Goal: Task Accomplishment & Management: Use online tool/utility

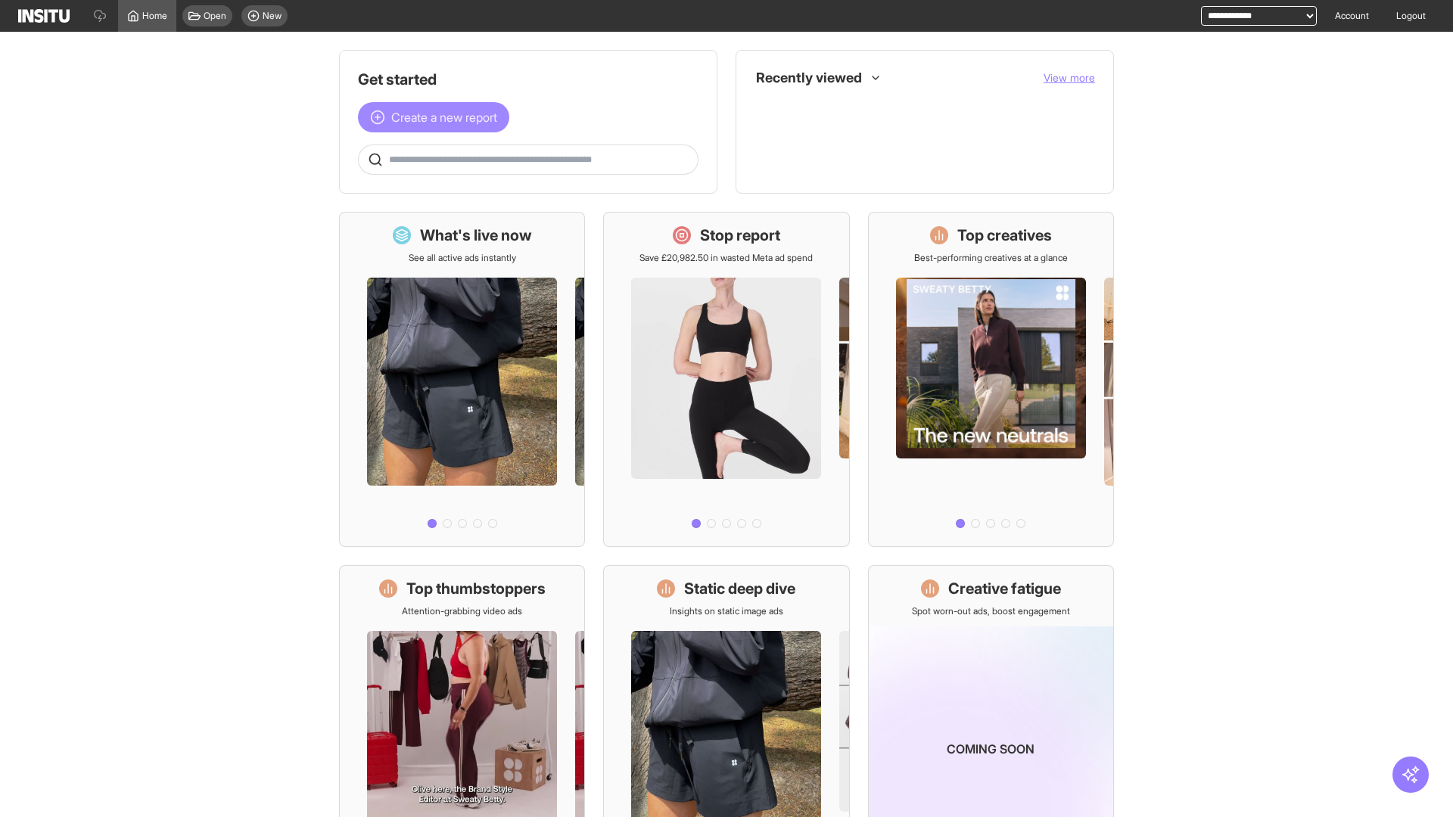
click at [437, 117] on span "Create a new report" at bounding box center [444, 117] width 106 height 18
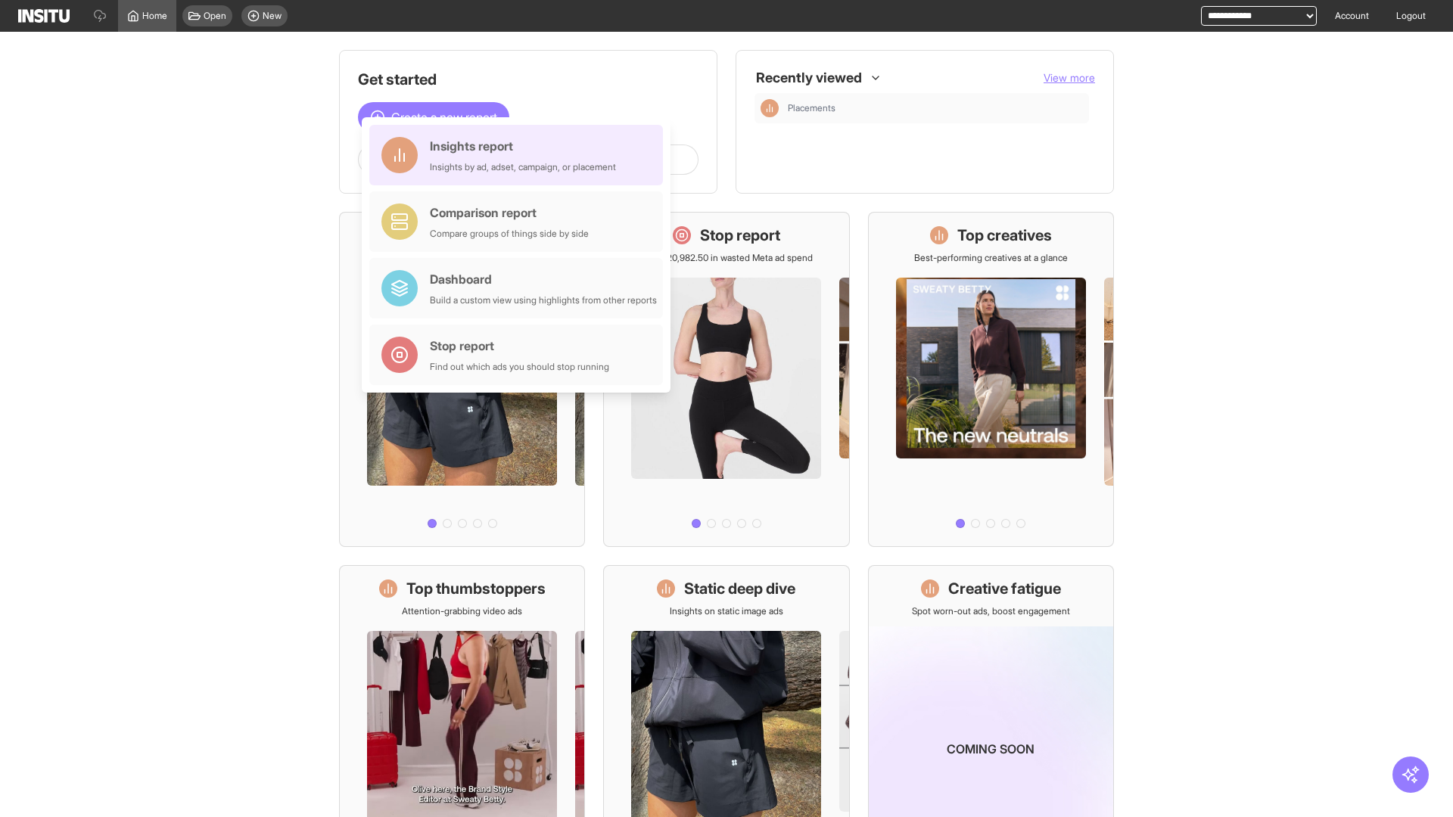
click at [520, 155] on div "Insights report Insights by ad, adset, campaign, or placement" at bounding box center [523, 155] width 186 height 36
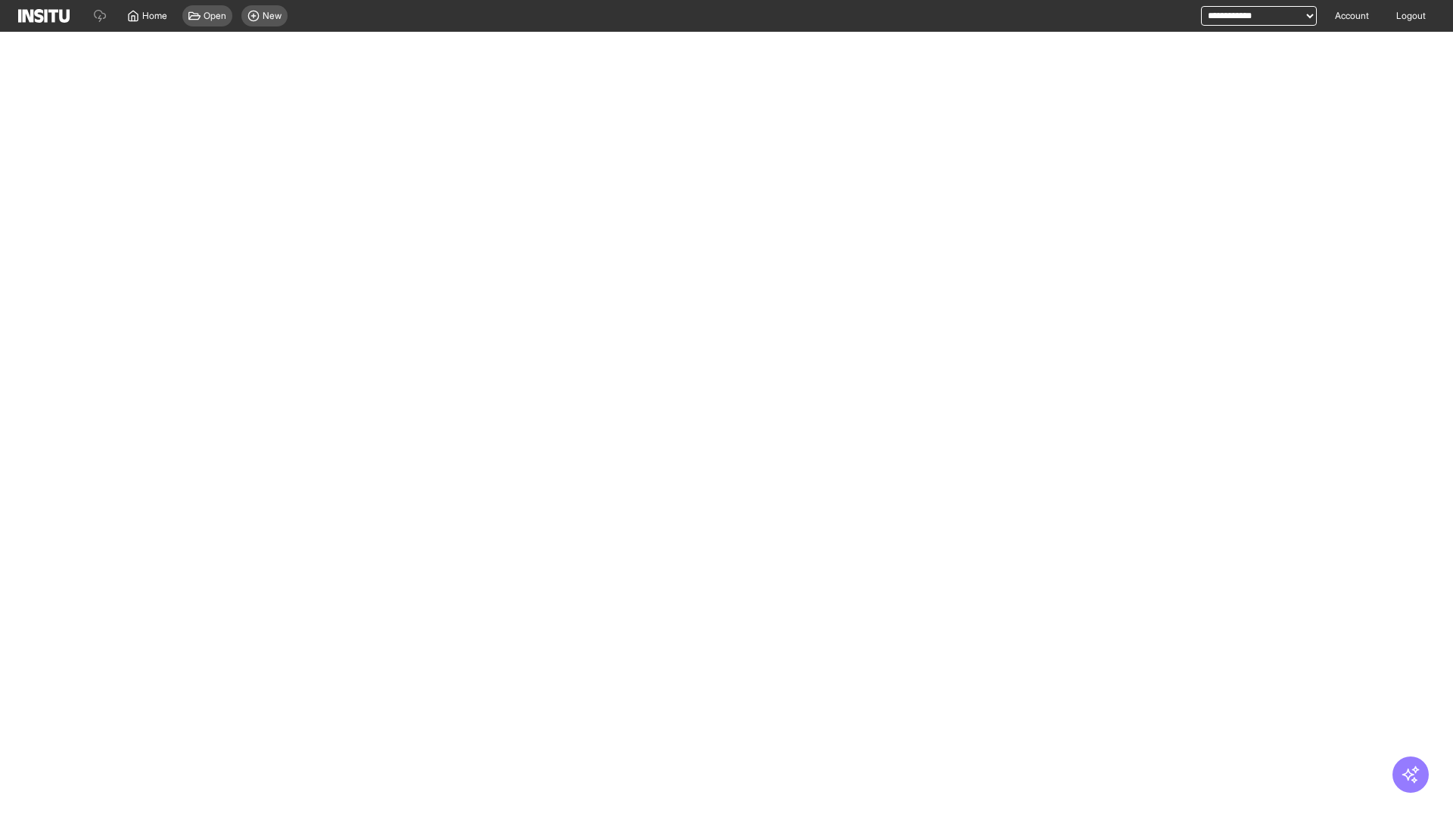
select select "**"
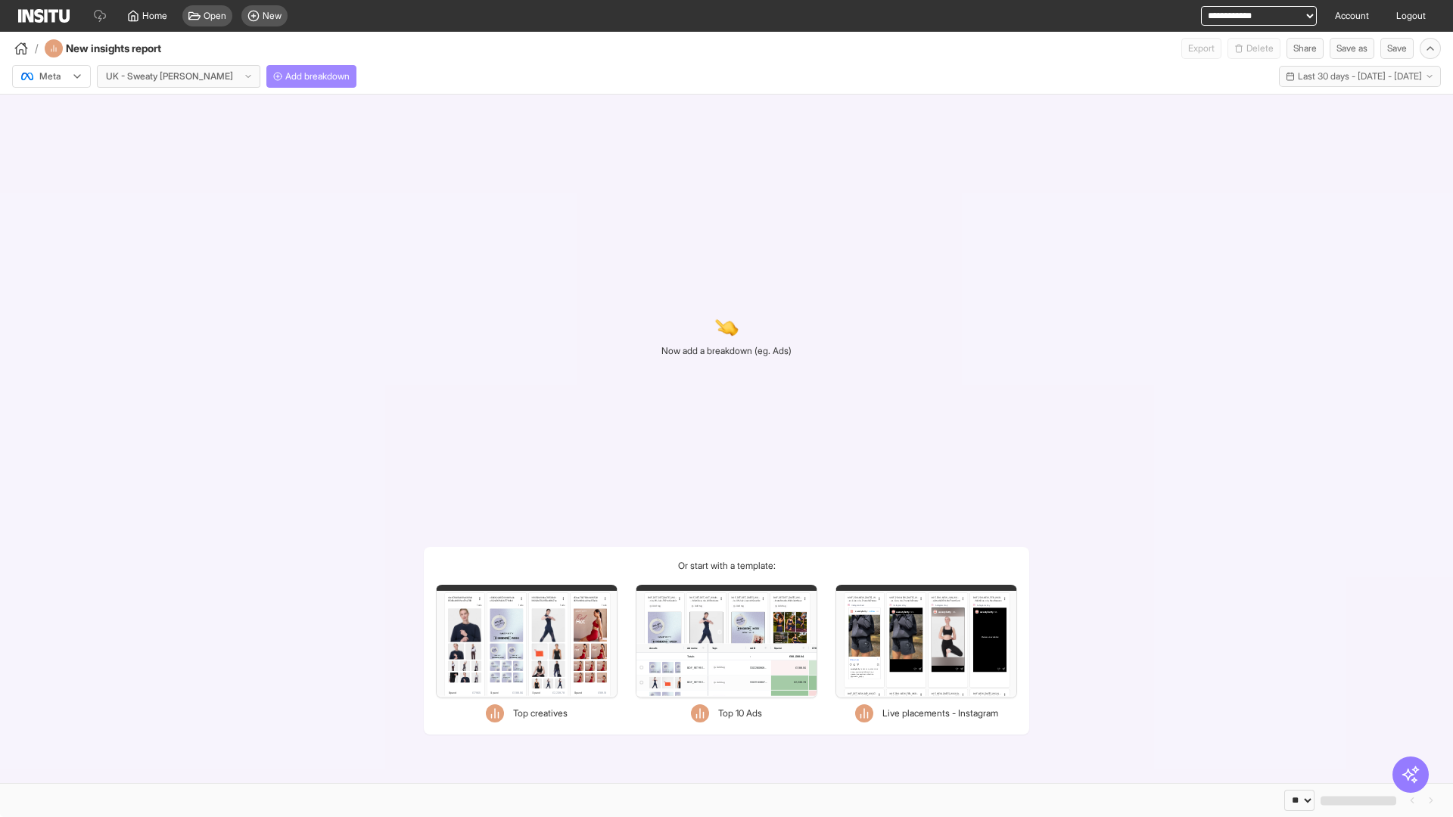
click at [285, 76] on span "Add breakdown" at bounding box center [317, 76] width 64 height 12
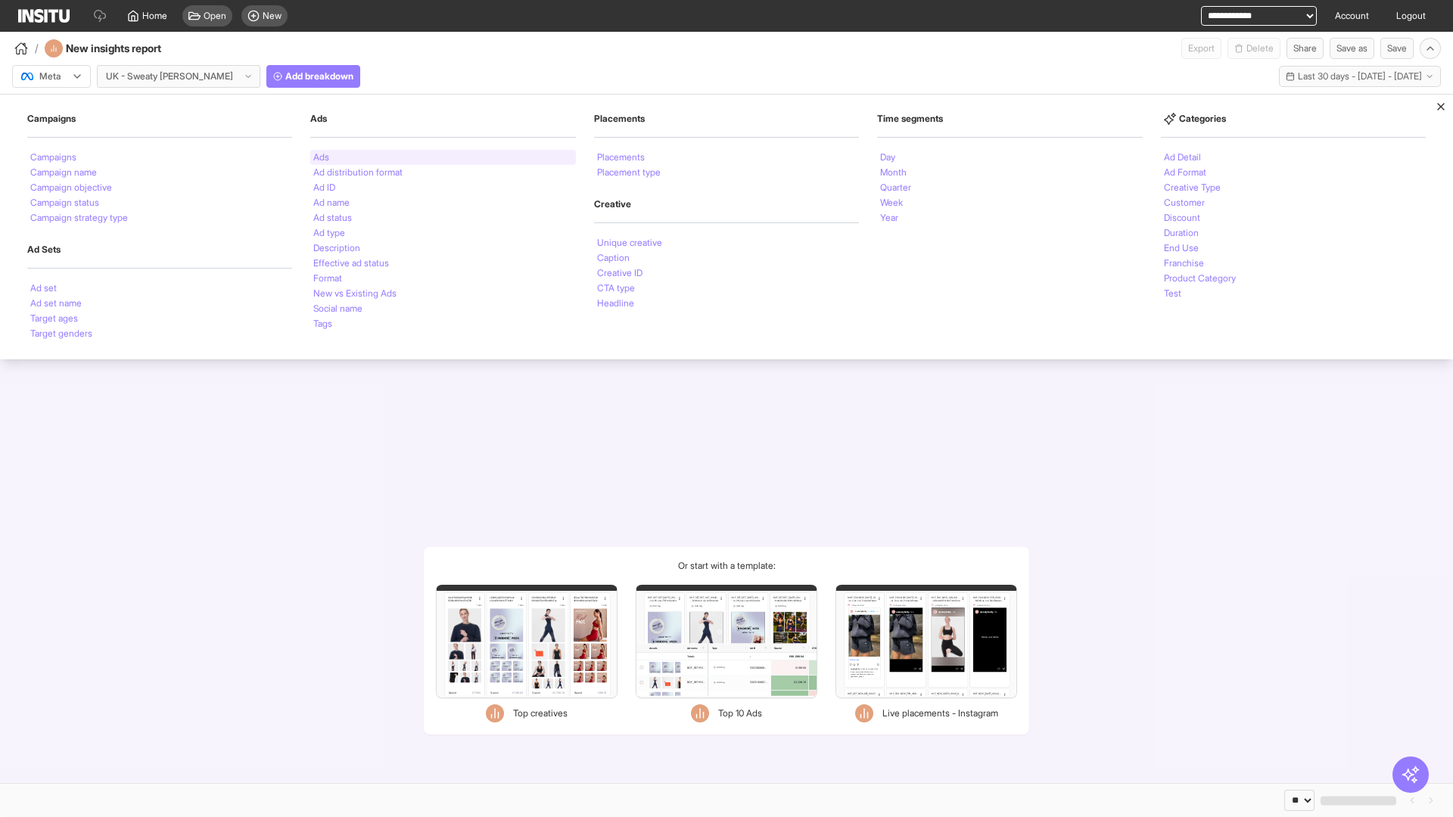
click at [321, 157] on li "Ads" at bounding box center [321, 157] width 16 height 9
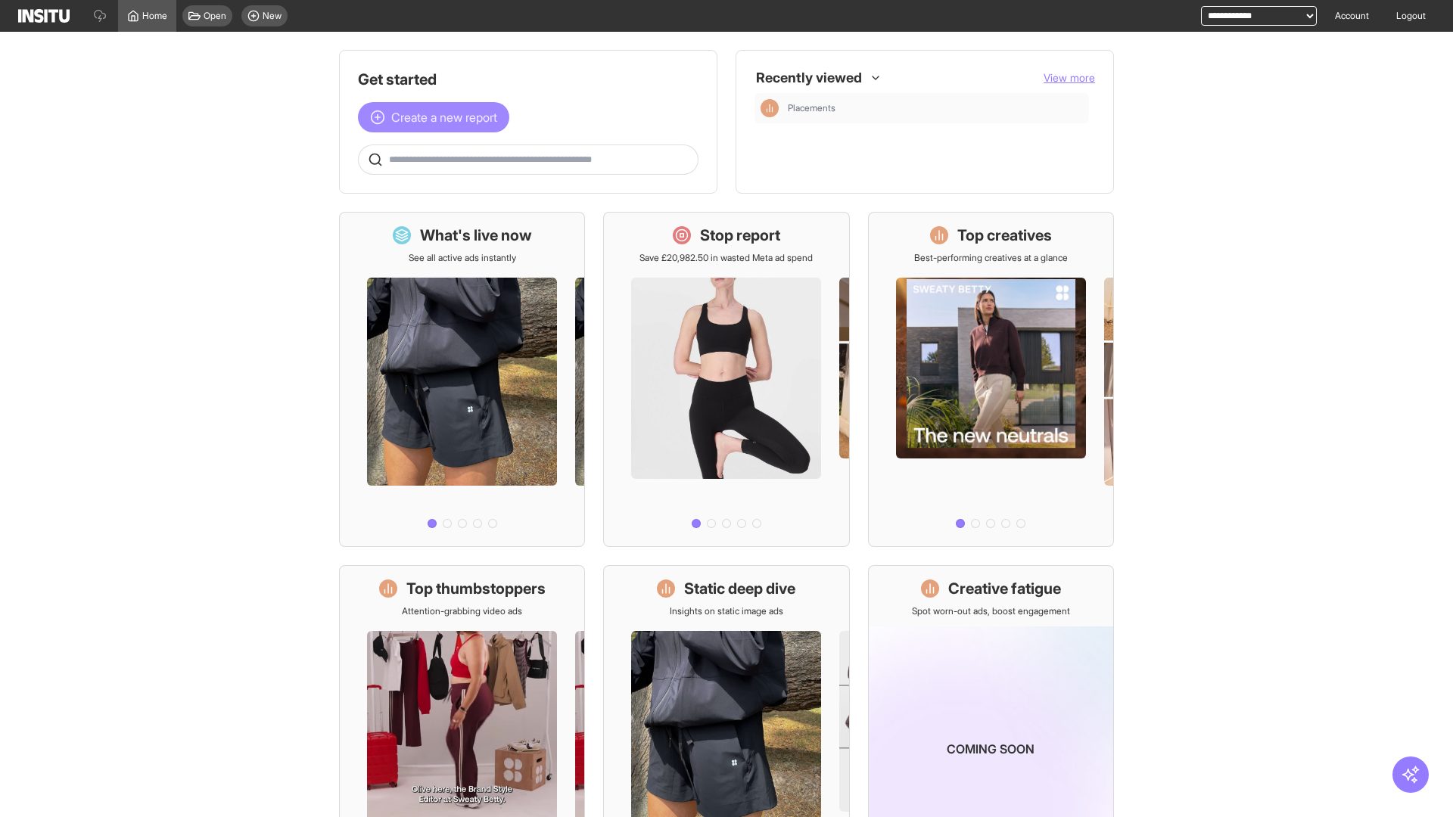
click at [437, 117] on span "Create a new report" at bounding box center [444, 117] width 106 height 18
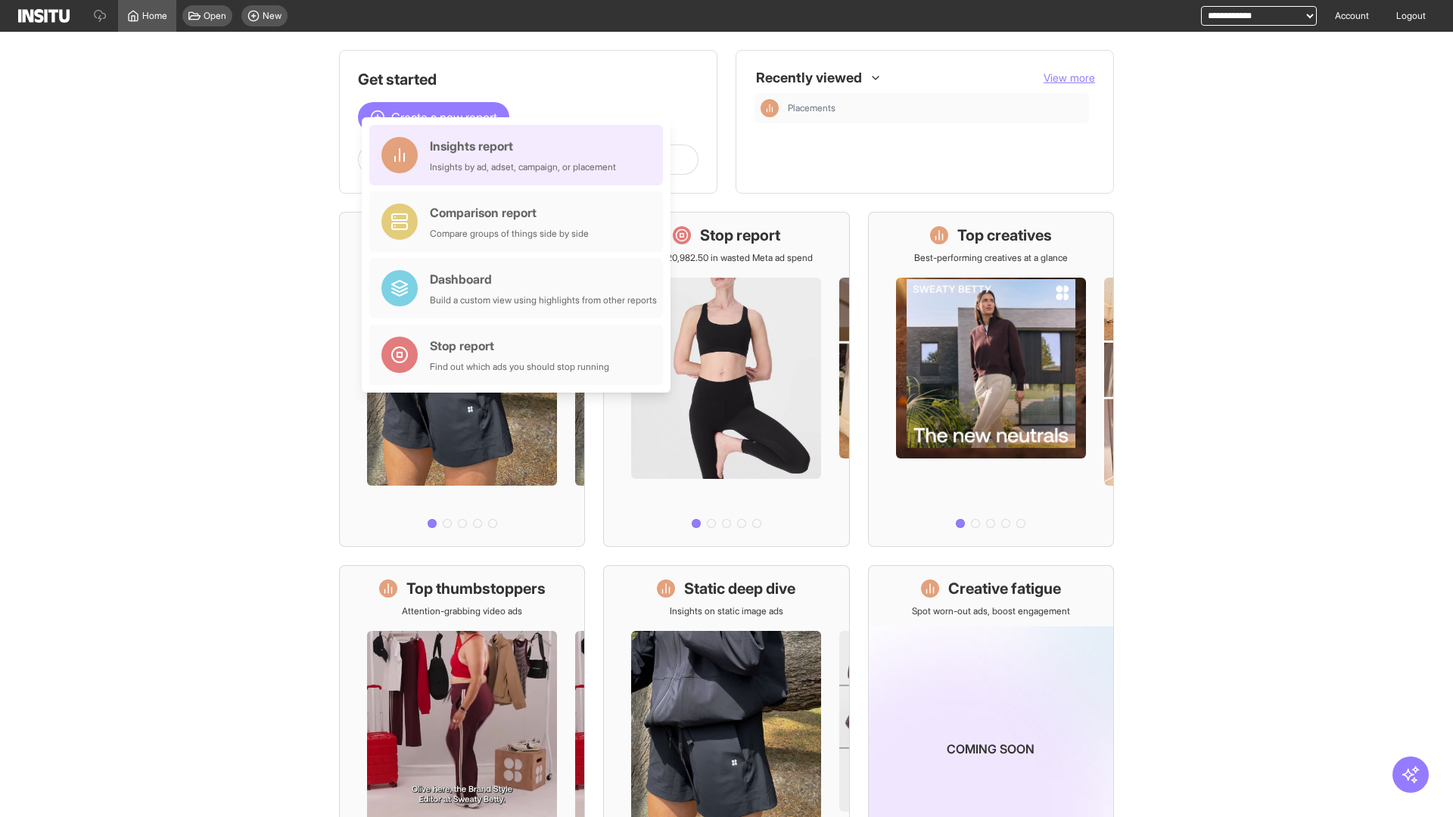
click at [520, 155] on div "Insights report Insights by ad, adset, campaign, or placement" at bounding box center [523, 155] width 186 height 36
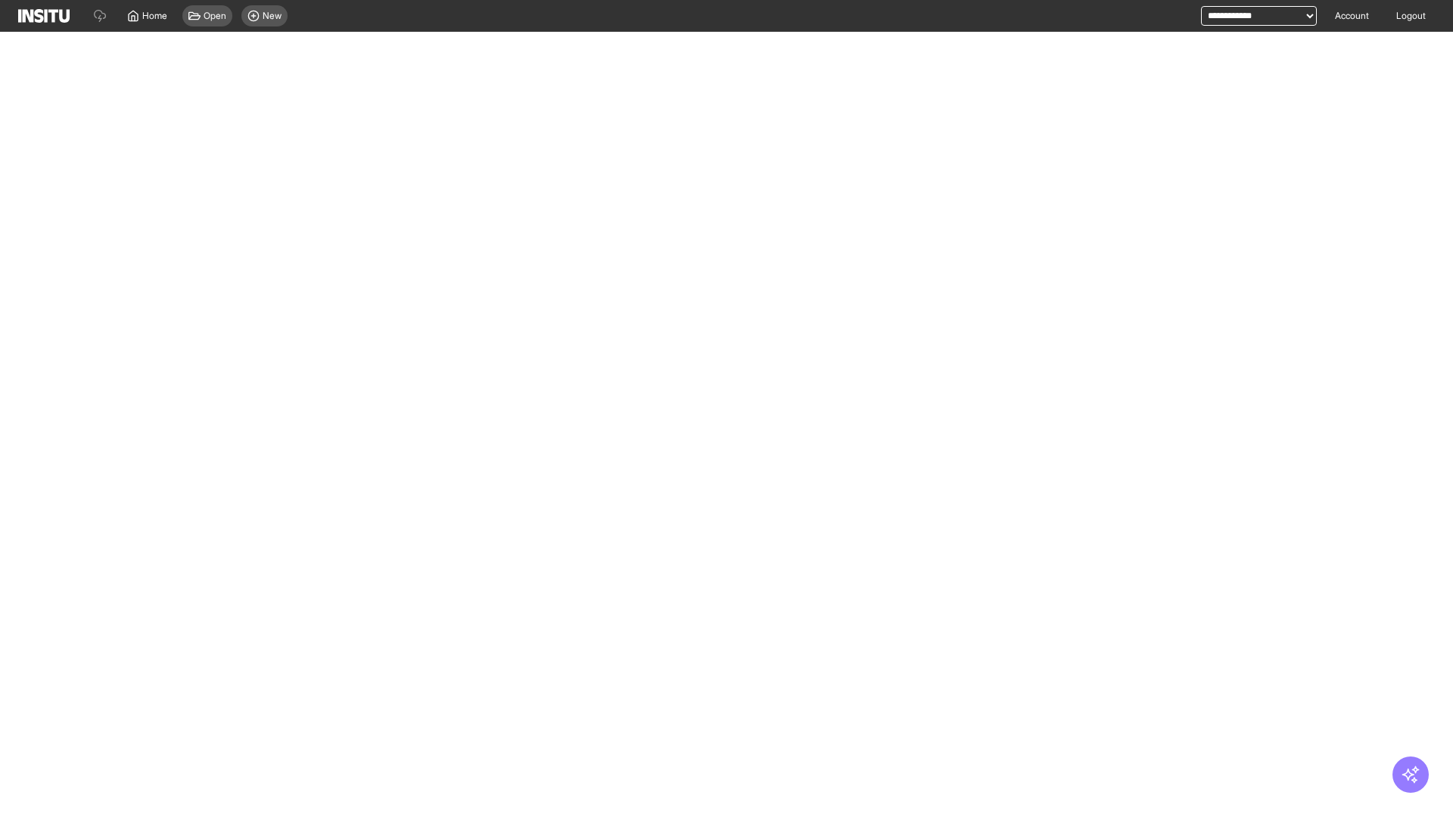
select select "**"
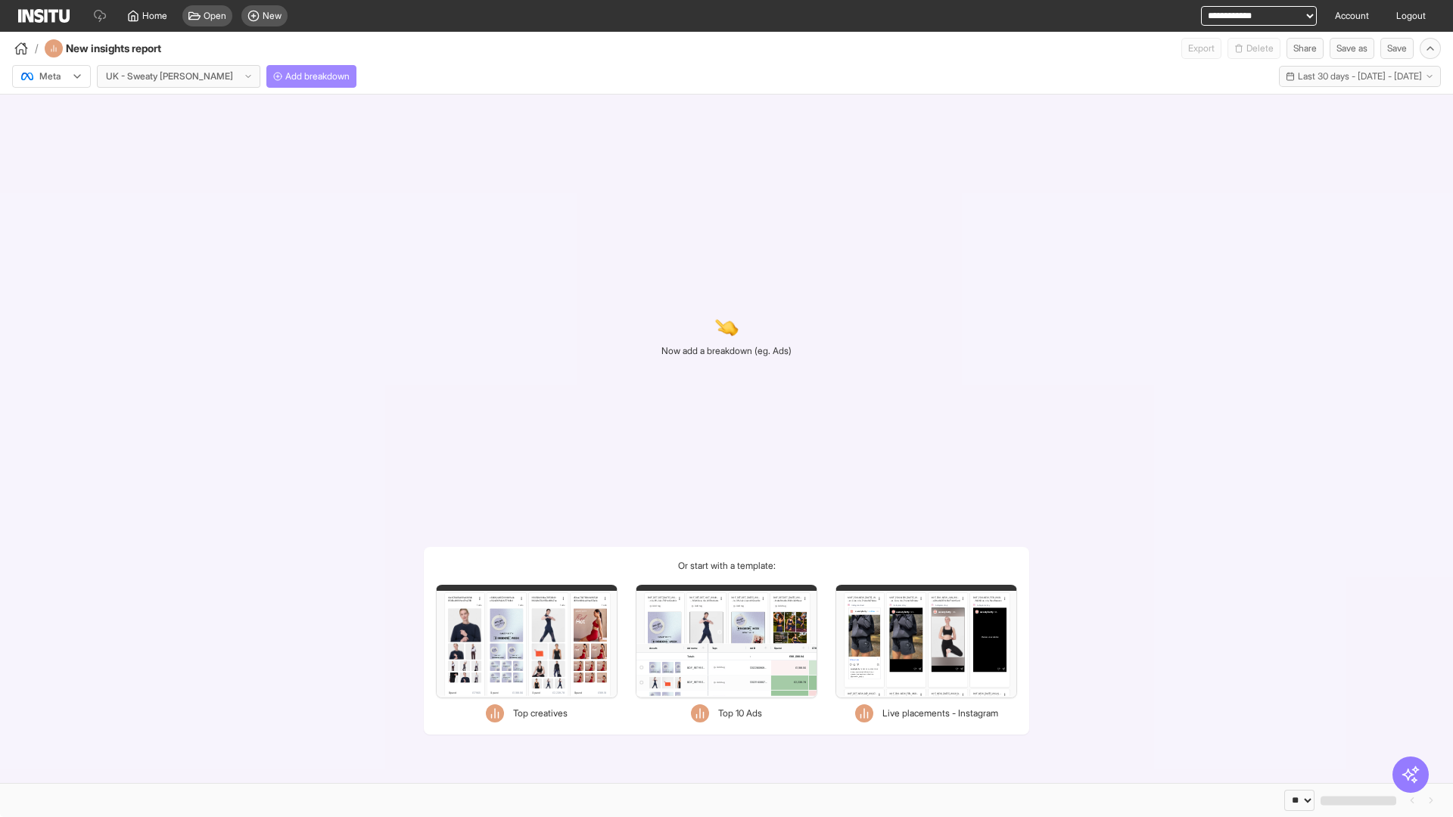
click at [285, 76] on span "Add breakdown" at bounding box center [317, 76] width 64 height 12
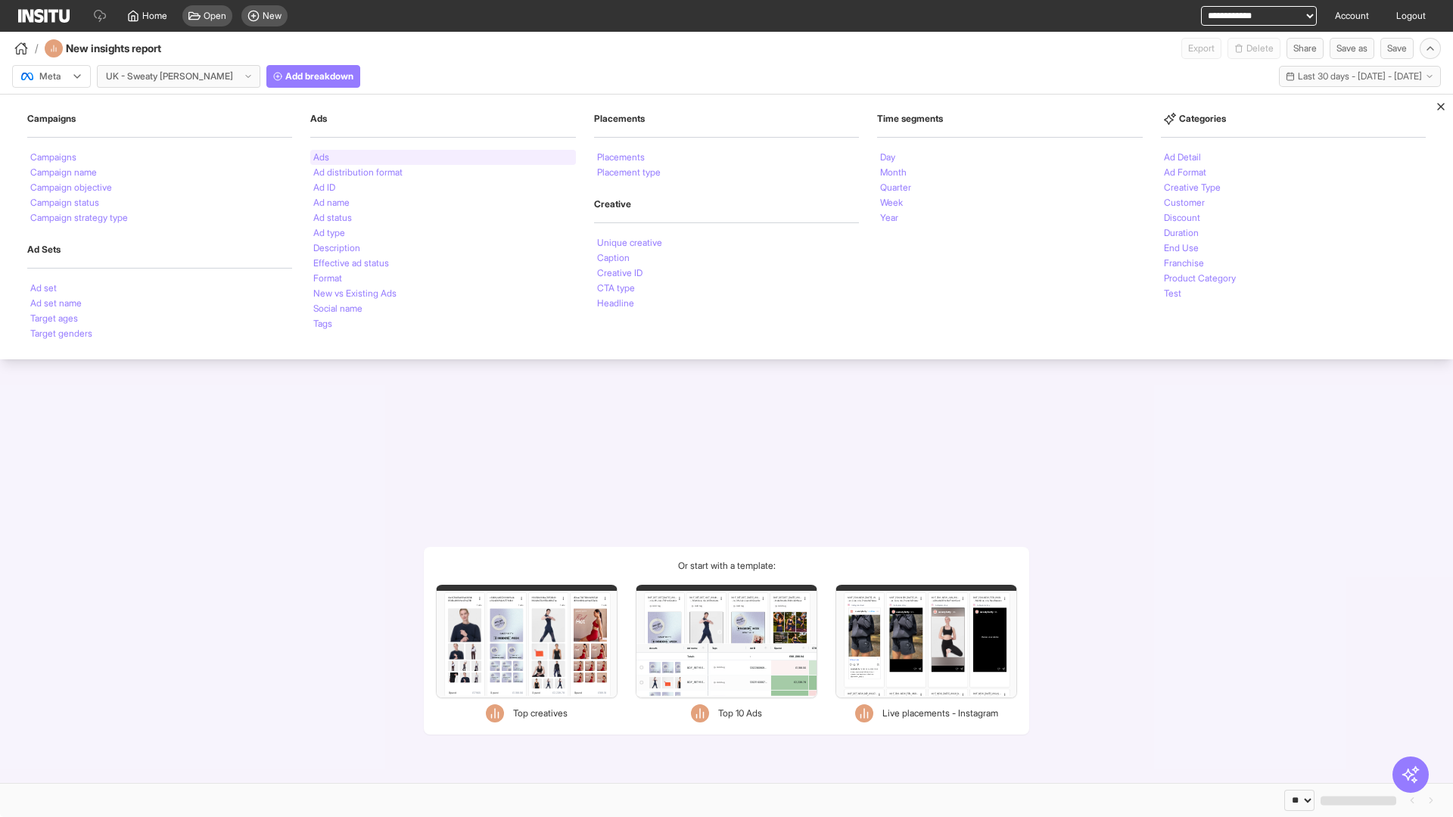
click at [321, 157] on li "Ads" at bounding box center [321, 157] width 16 height 9
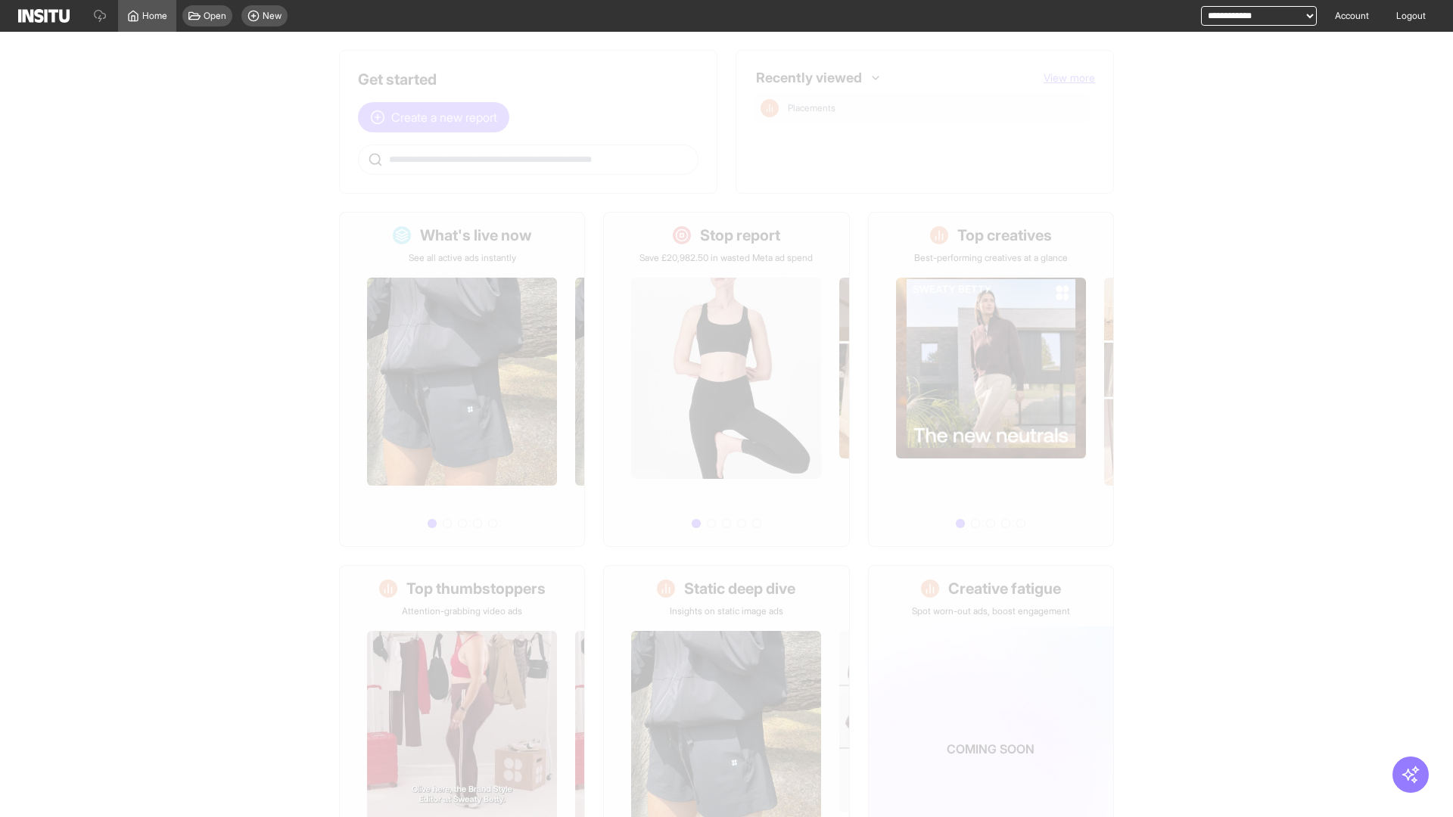
click at [437, 117] on span "Create a new report" at bounding box center [444, 117] width 106 height 18
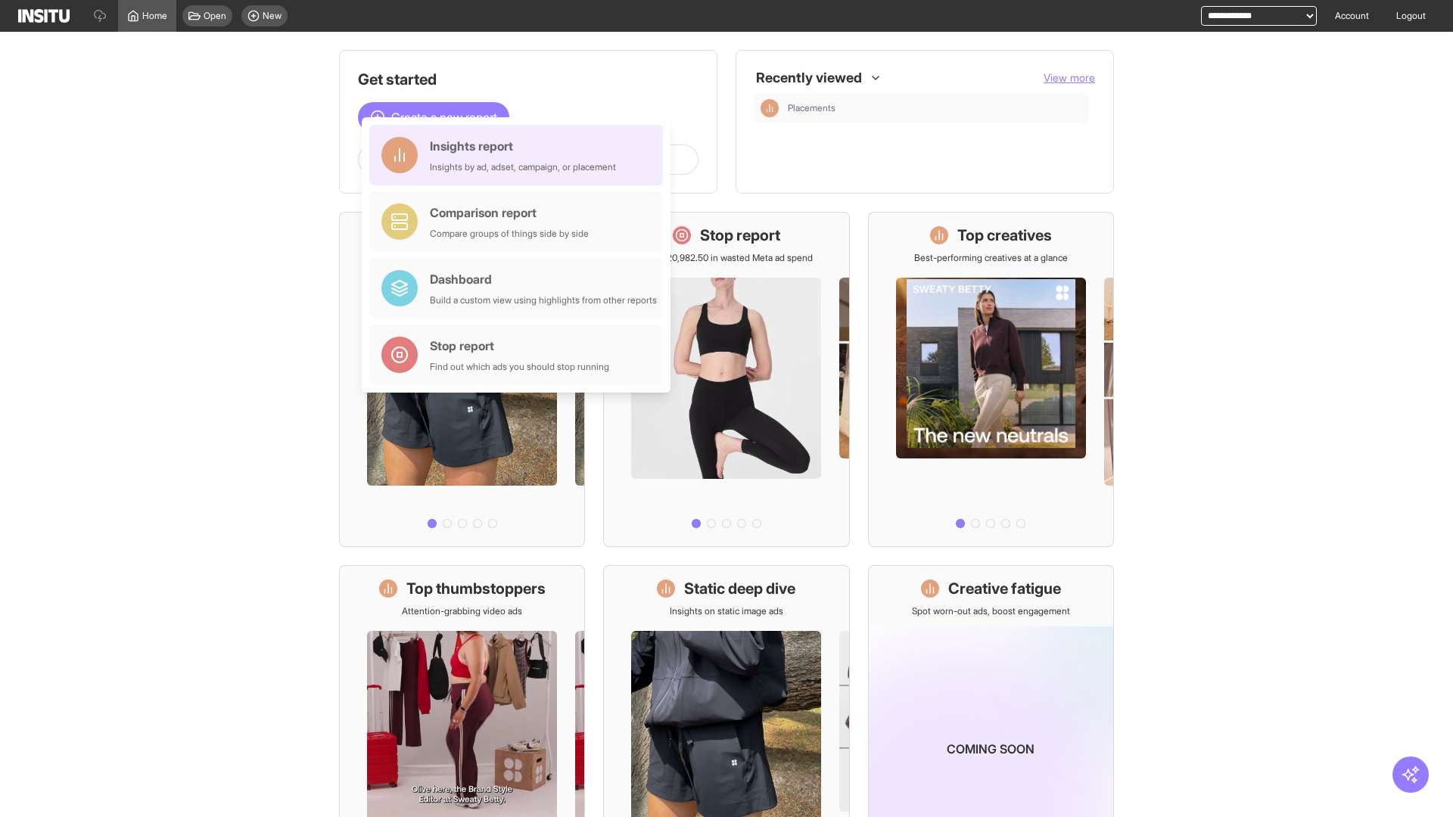
click at [520, 155] on div "Insights report Insights by ad, adset, campaign, or placement" at bounding box center [523, 155] width 186 height 36
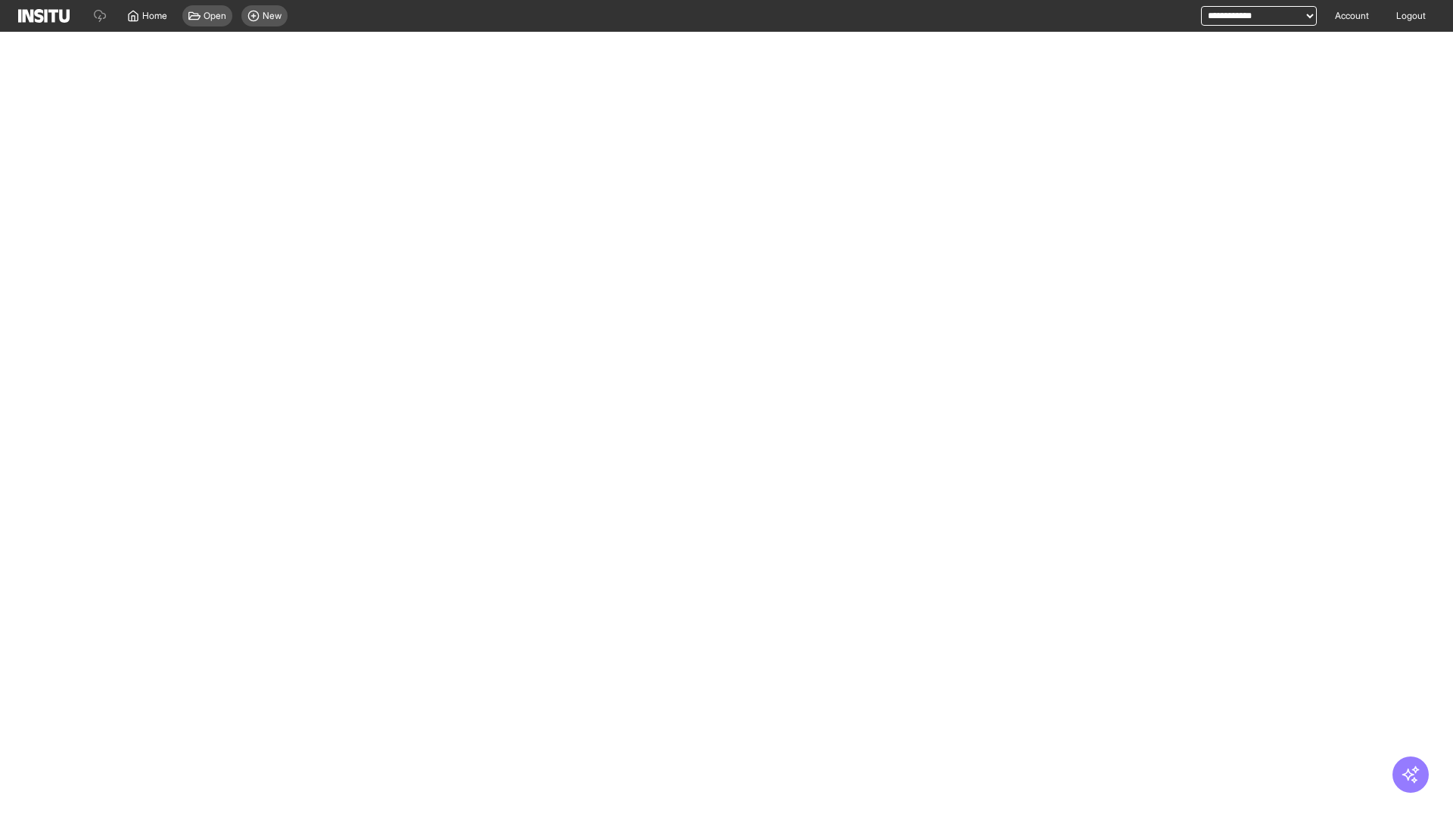
select select "**"
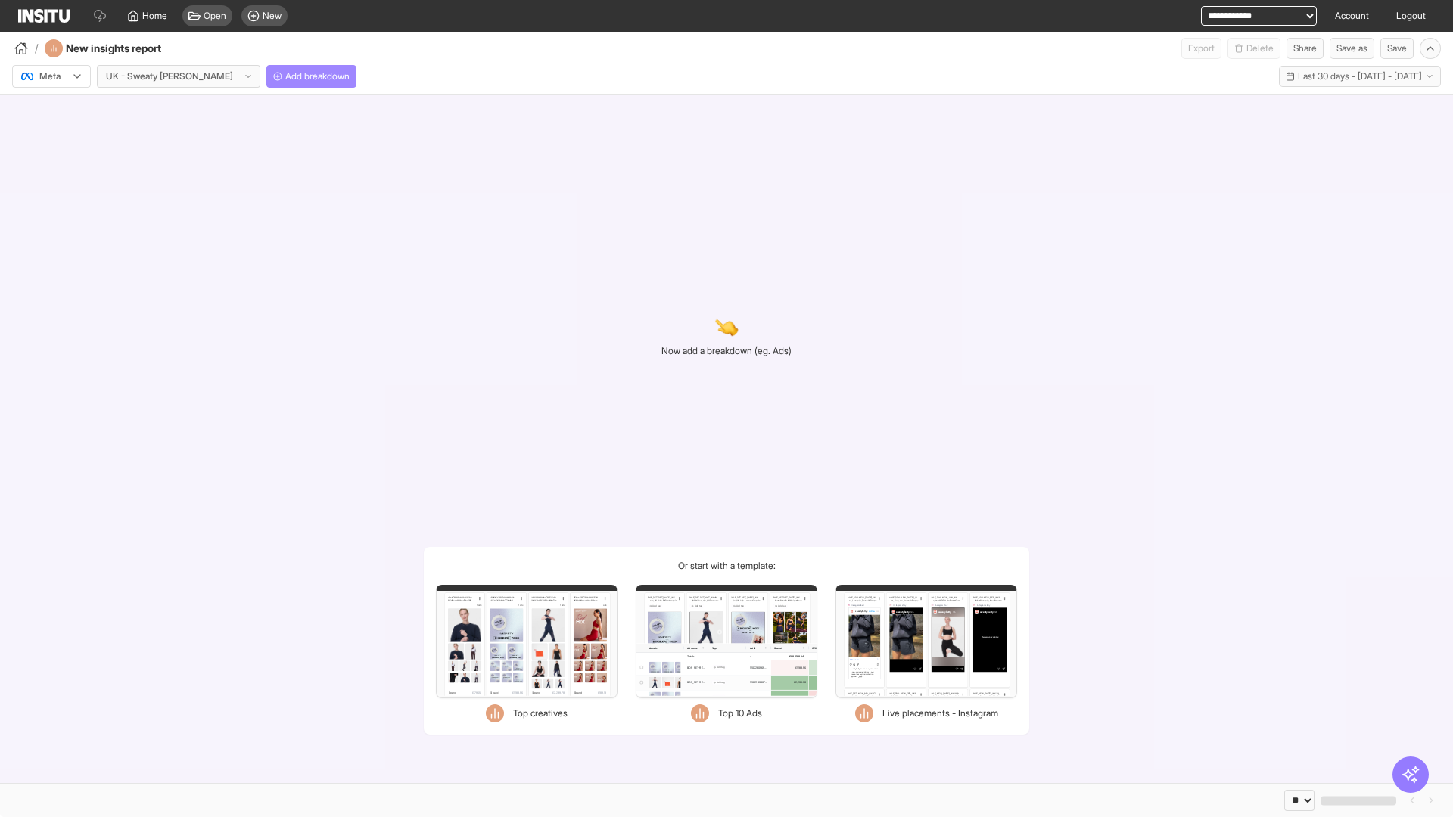
click at [285, 76] on span "Add breakdown" at bounding box center [317, 76] width 64 height 12
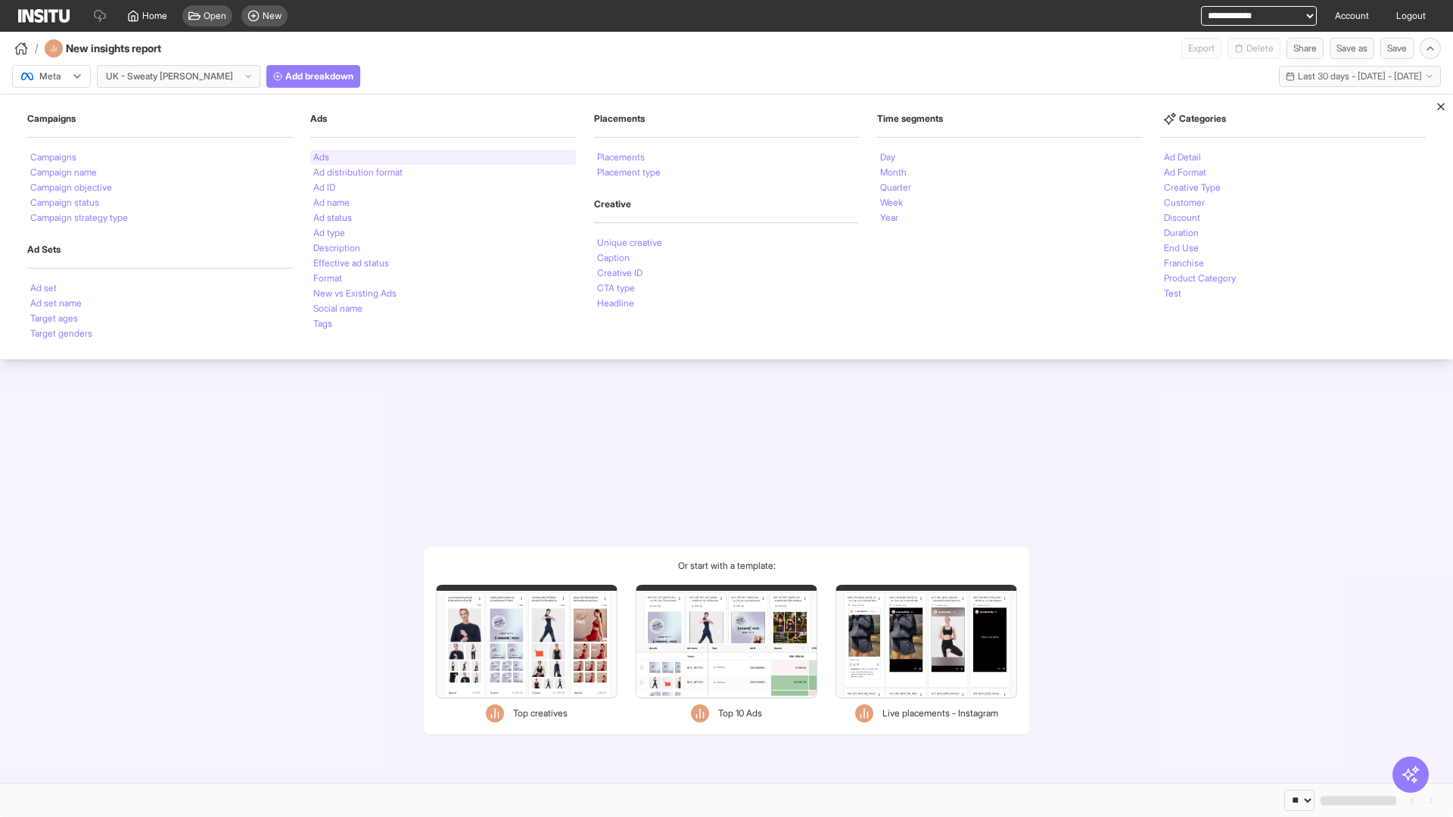
click at [321, 157] on li "Ads" at bounding box center [321, 157] width 16 height 9
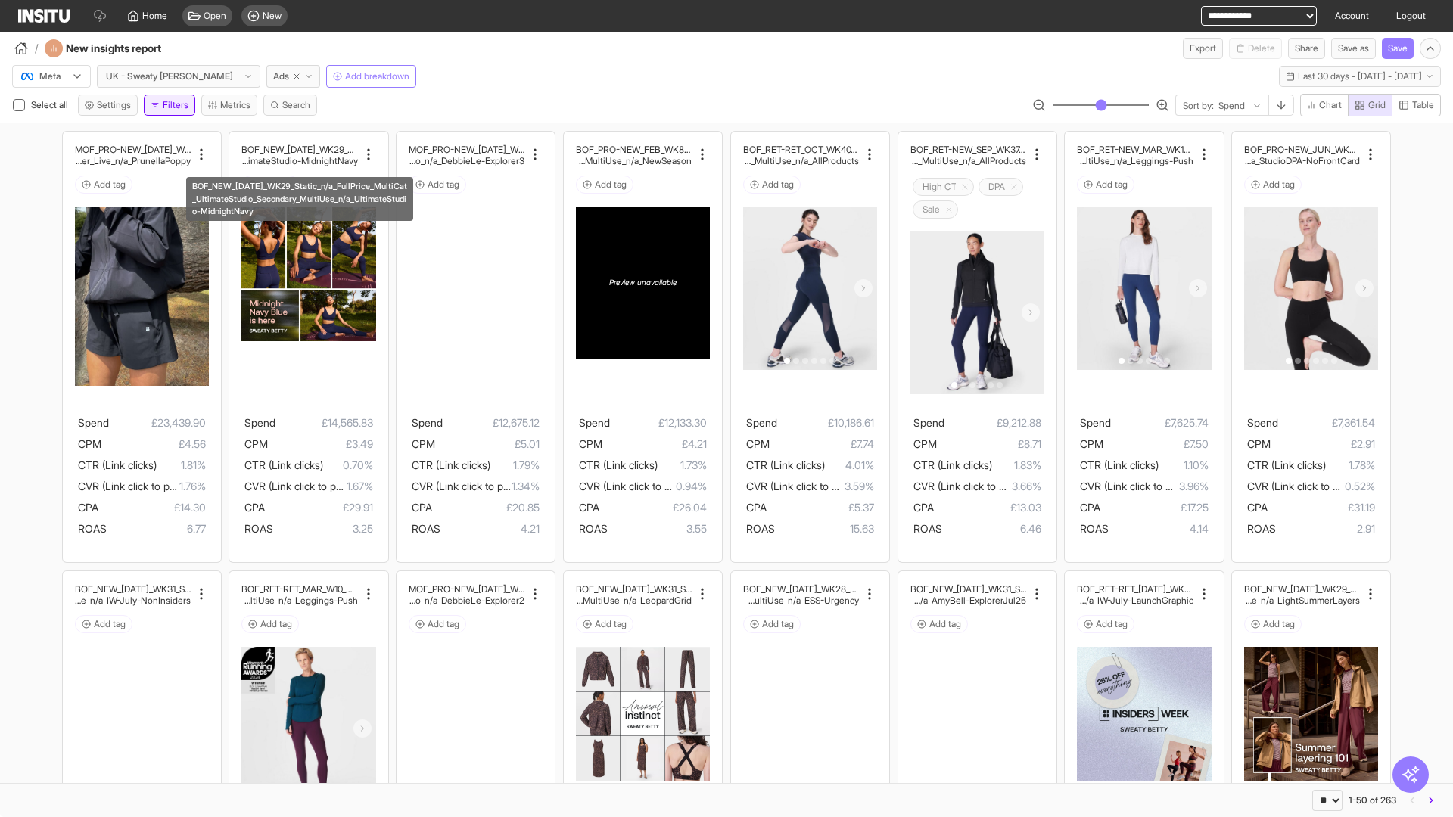
click at [172, 105] on button "Filters" at bounding box center [169, 105] width 51 height 21
